Goal: Transaction & Acquisition: Purchase product/service

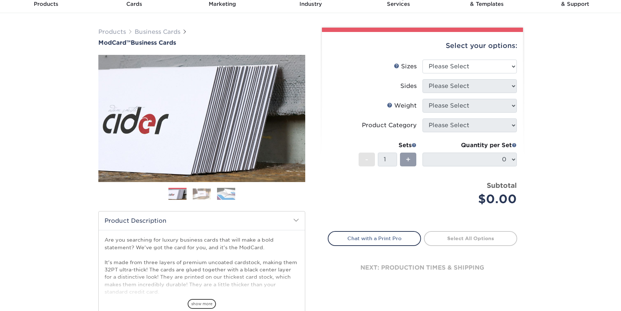
scroll to position [36, 0]
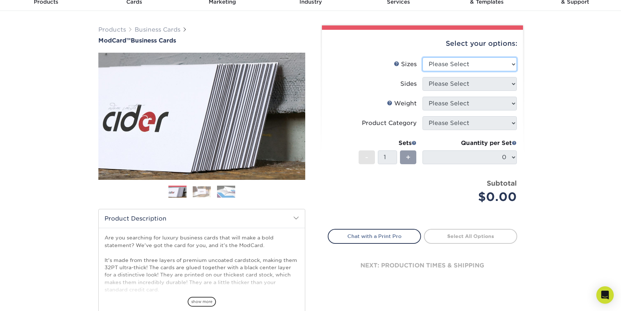
click at [453, 62] on select "Please Select 1.5" x 3.5" - Mini 1.75" x 3.5" - Mini 2" x 2" - Square 2" x 3" -…" at bounding box center [470, 64] width 94 height 14
select select "2.00x3.50"
click at [423, 57] on select "Please Select 1.5" x 3.5" - Mini 1.75" x 3.5" - Mini 2" x 2" - Square 2" x 3" -…" at bounding box center [470, 64] width 94 height 14
click at [472, 80] on select "Please Select Print Both Sides Print Front Only" at bounding box center [470, 84] width 94 height 14
select select "13abbda7-1d64-4f25-8bb2-c179b224825d"
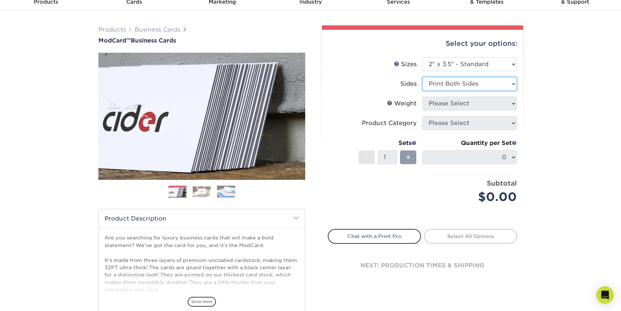
click at [423, 77] on select "Please Select Print Both Sides Print Front Only" at bounding box center [470, 84] width 94 height 14
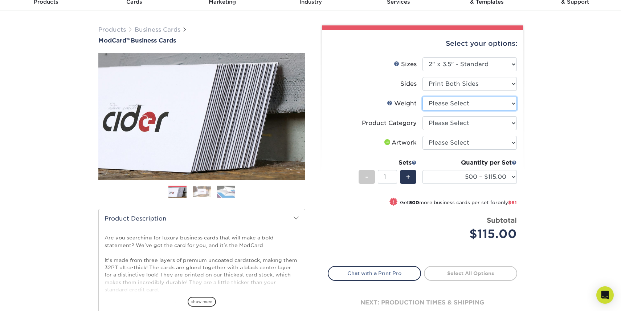
click at [453, 103] on select "Please Select 32PTUCBLK" at bounding box center [470, 104] width 94 height 14
select select "32PTUCBLK"
click at [423, 97] on select "Please Select 32PTUCBLK" at bounding box center [470, 104] width 94 height 14
